Goal: Information Seeking & Learning: Learn about a topic

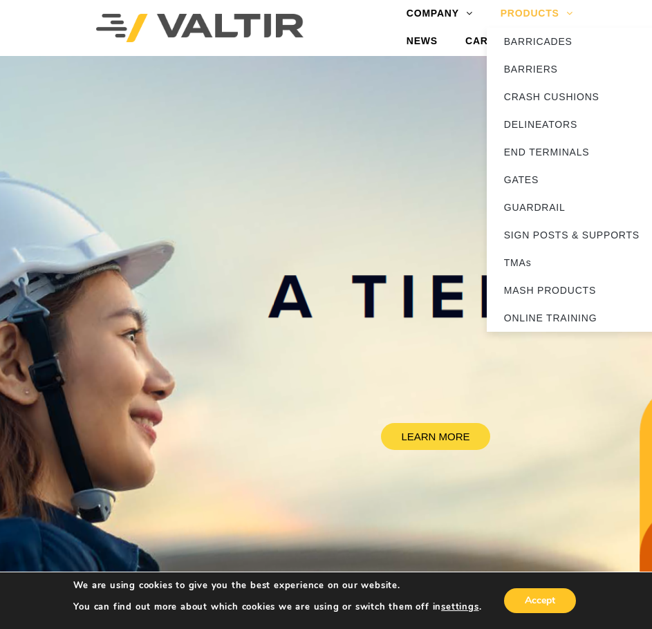
click at [549, 16] on link "PRODUCTS" at bounding box center [537, 14] width 100 height 28
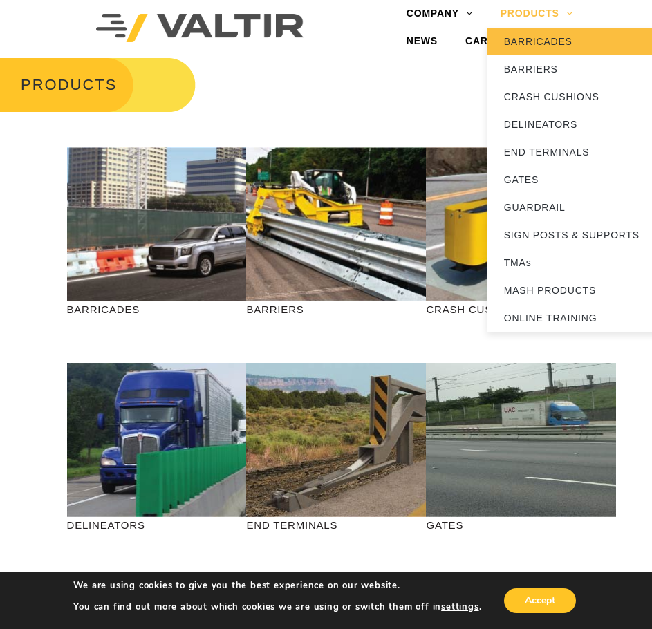
click at [543, 44] on link "BARRICADES" at bounding box center [573, 42] width 173 height 28
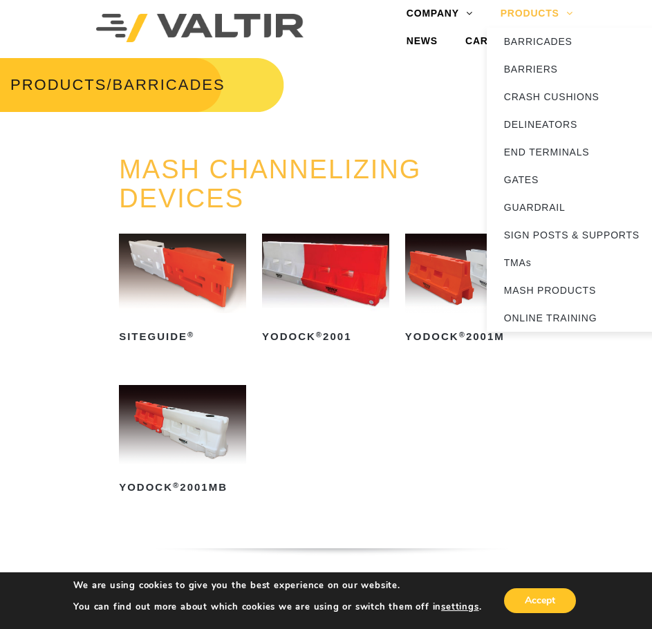
click at [535, 16] on link "PRODUCTS" at bounding box center [537, 14] width 100 height 28
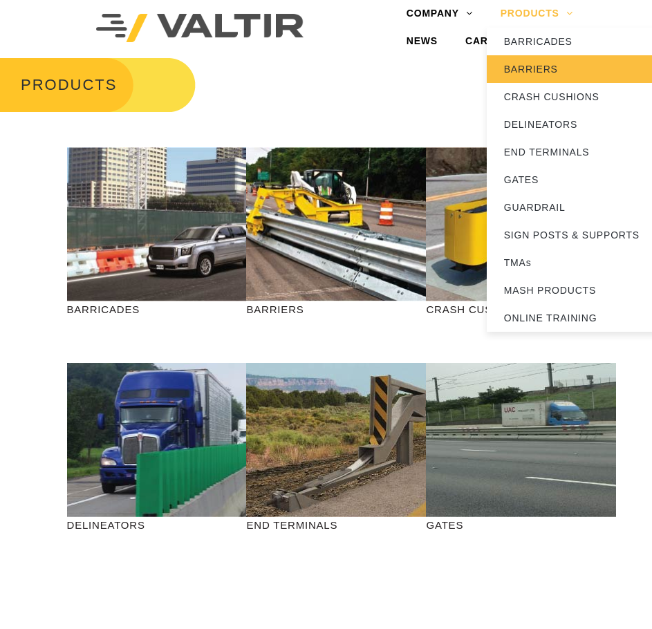
click at [528, 64] on link "BARRIERS" at bounding box center [573, 69] width 173 height 28
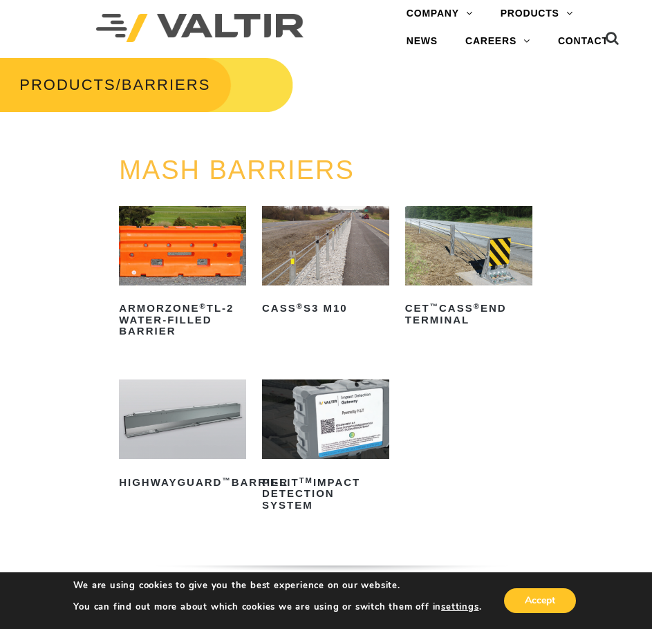
click at [335, 279] on img at bounding box center [325, 246] width 127 height 80
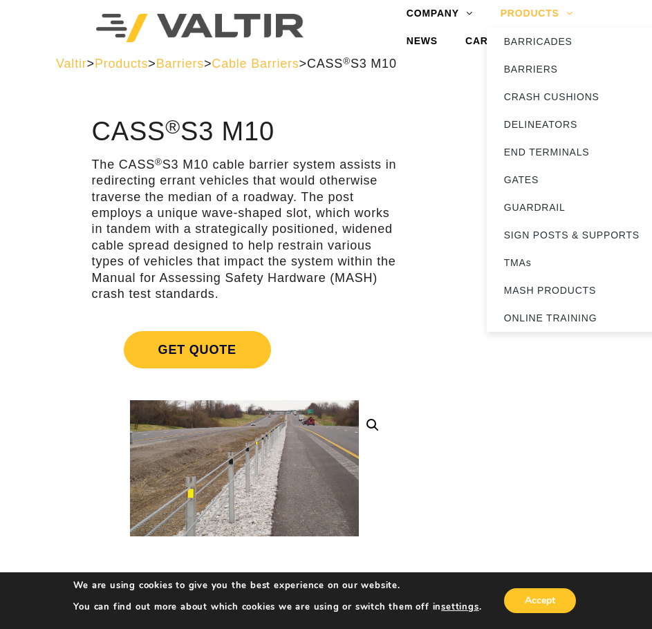
click at [528, 19] on link "PRODUCTS" at bounding box center [537, 14] width 100 height 28
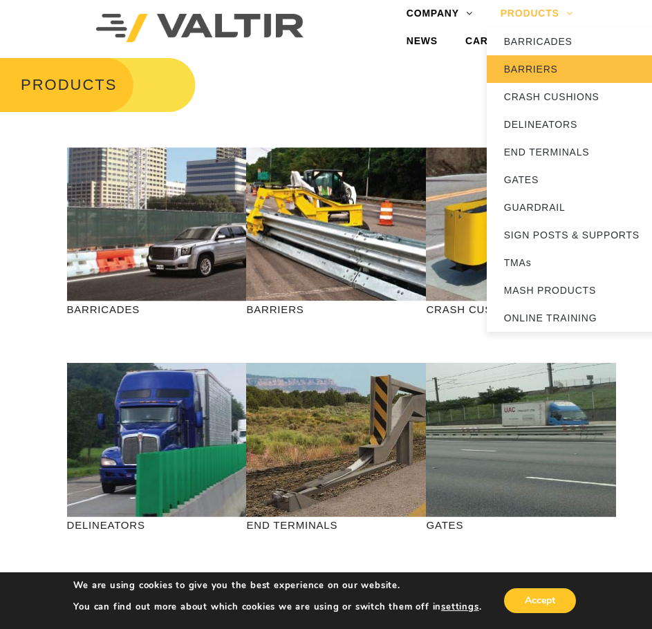
click at [530, 77] on link "BARRIERS" at bounding box center [573, 69] width 173 height 28
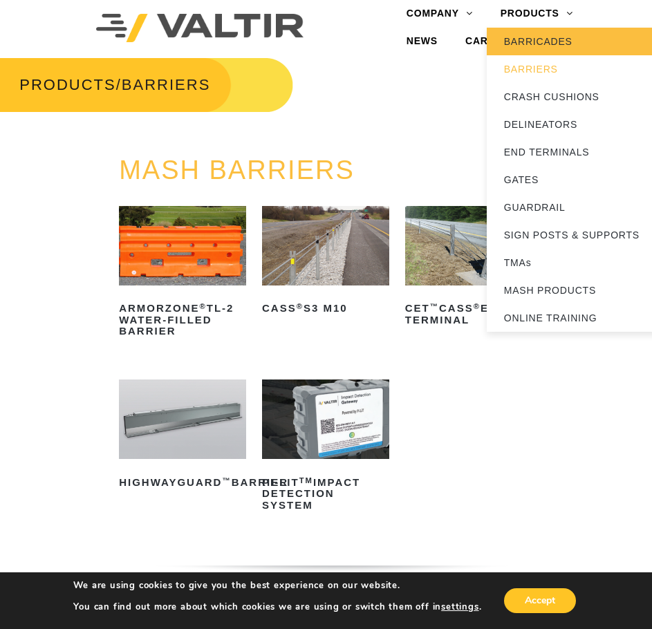
click at [518, 41] on link "BARRICADES" at bounding box center [573, 42] width 173 height 28
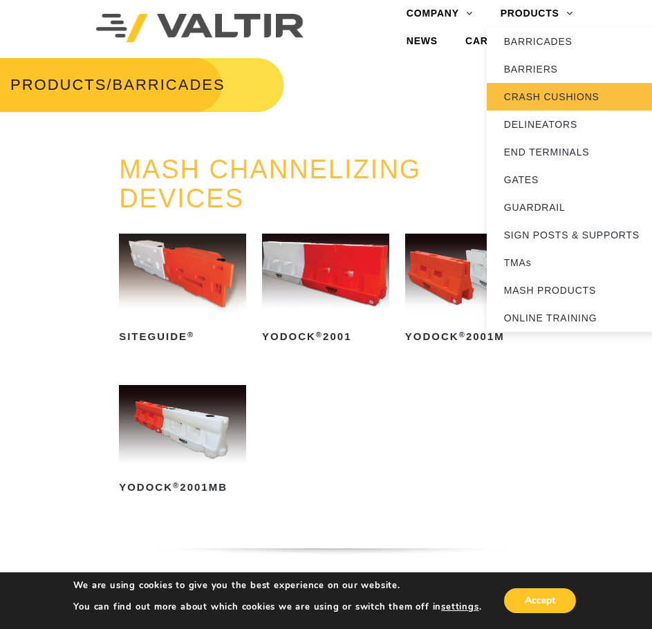
click at [522, 100] on link "CRASH CUSHIONS" at bounding box center [573, 97] width 173 height 28
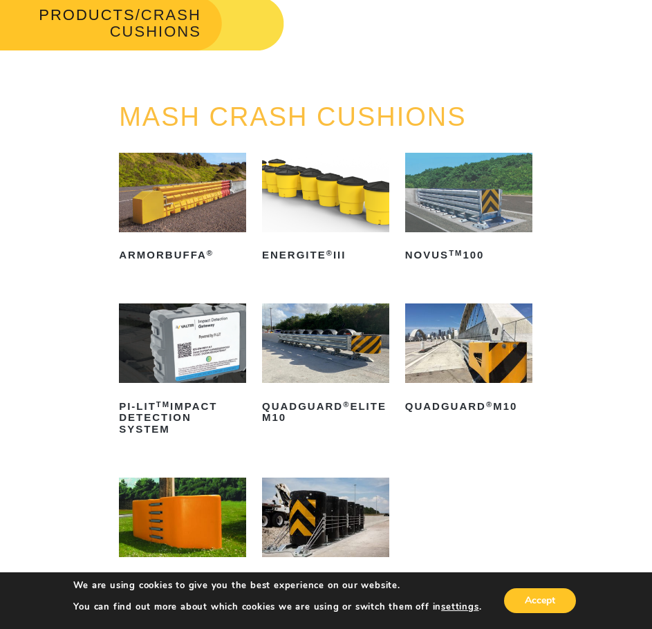
scroll to position [80, 0]
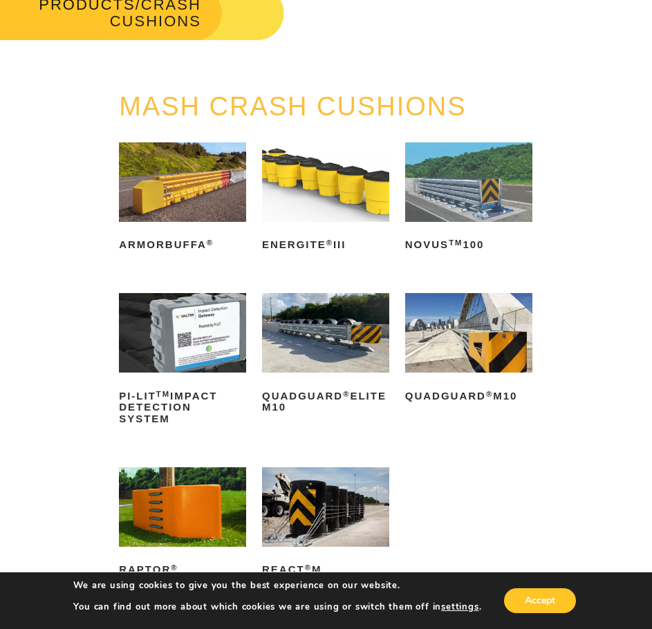
click at [494, 354] on img at bounding box center [468, 333] width 127 height 80
click at [436, 349] on img at bounding box center [468, 333] width 127 height 80
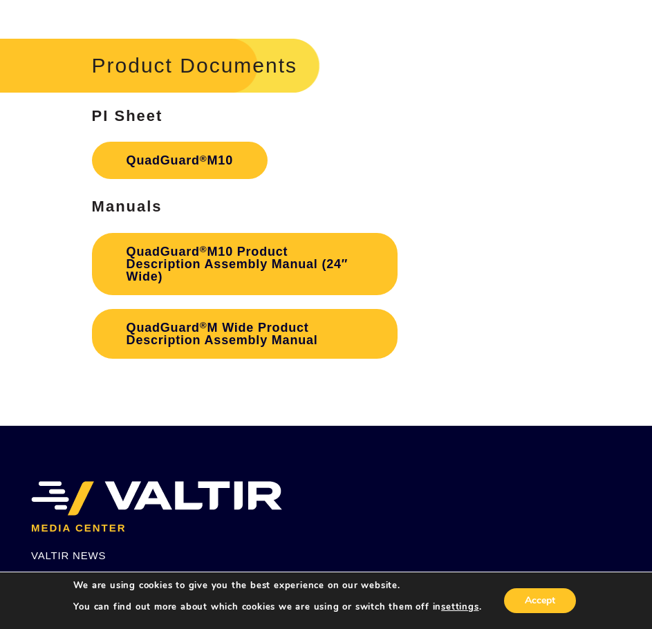
scroll to position [3409, 0]
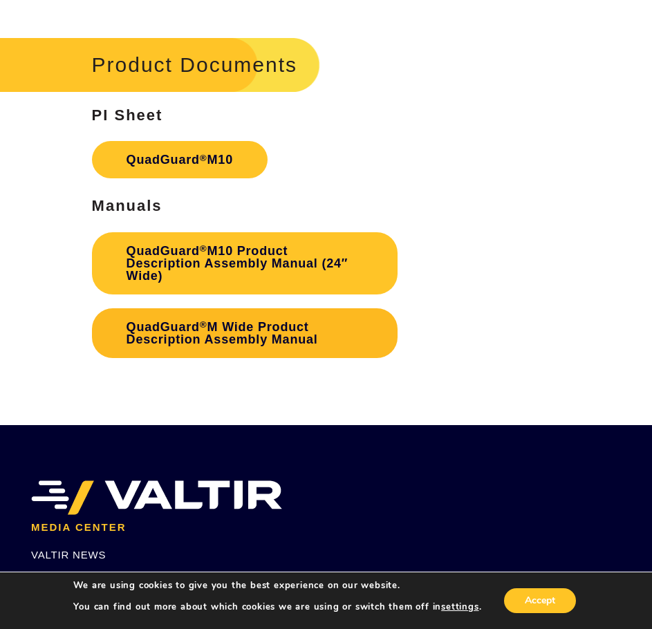
click at [241, 346] on link "QuadGuard ® M Wide Product Description Assembly Manual" at bounding box center [245, 333] width 306 height 50
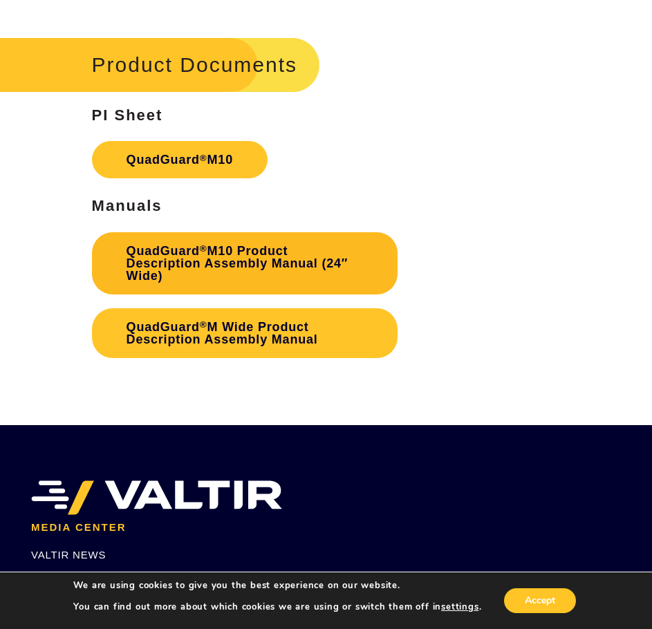
click at [187, 260] on link "QuadGuard ® M10 Product Description Assembly Manual (24″ Wide)" at bounding box center [245, 263] width 306 height 62
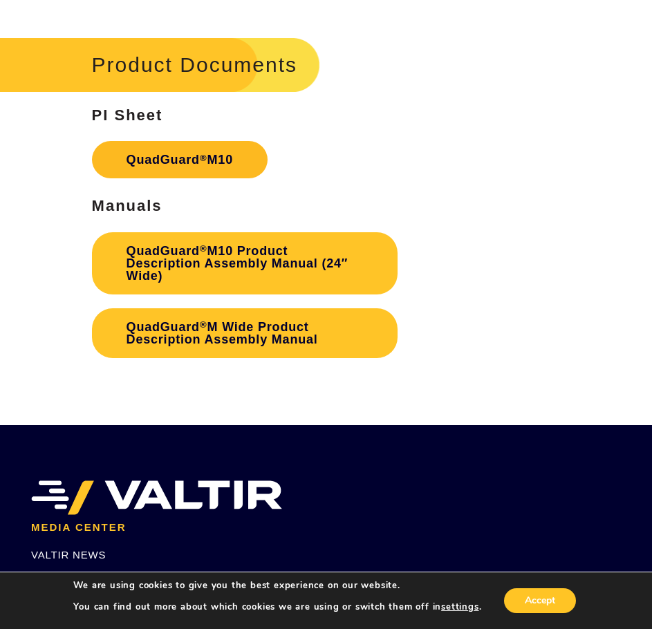
click at [198, 153] on link "QuadGuard ® M10" at bounding box center [180, 159] width 176 height 37
